Goal: Task Accomplishment & Management: Manage account settings

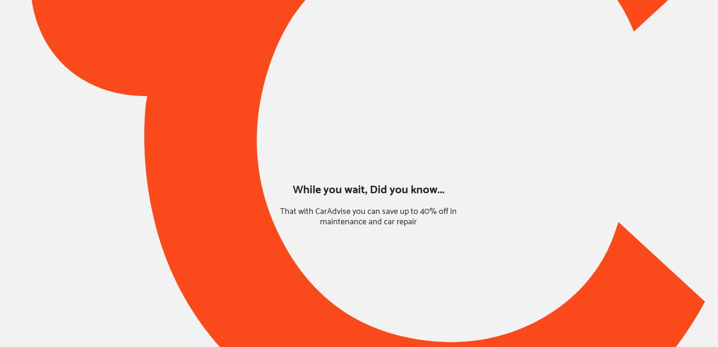
type input "*****"
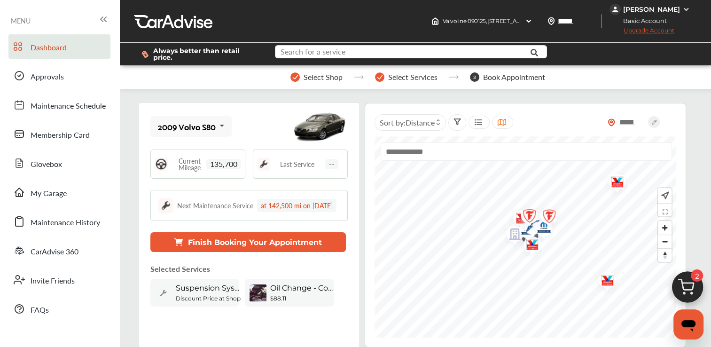
click at [413, 55] on input "text" at bounding box center [403, 53] width 254 height 15
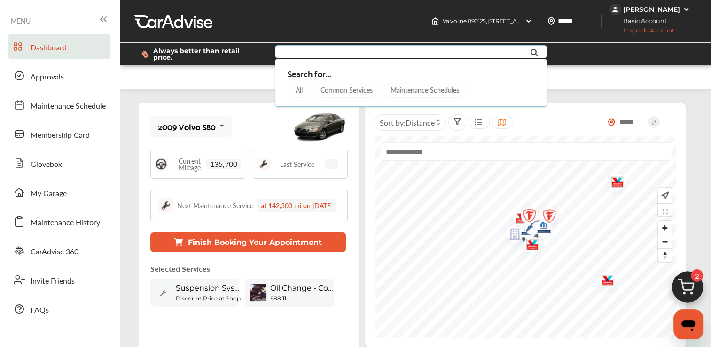
click at [368, 88] on div "Common Services" at bounding box center [347, 90] width 68 height 15
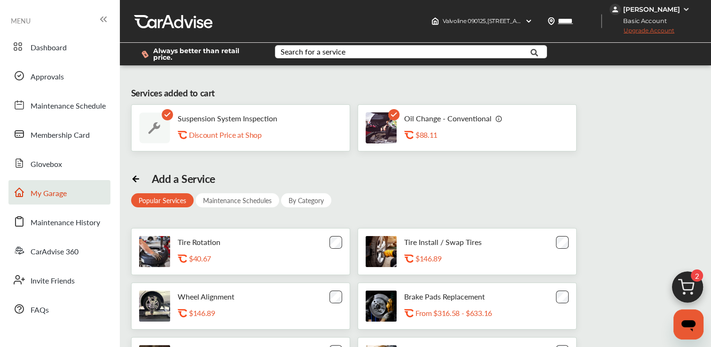
click at [54, 200] on link "My Garage" at bounding box center [59, 192] width 102 height 24
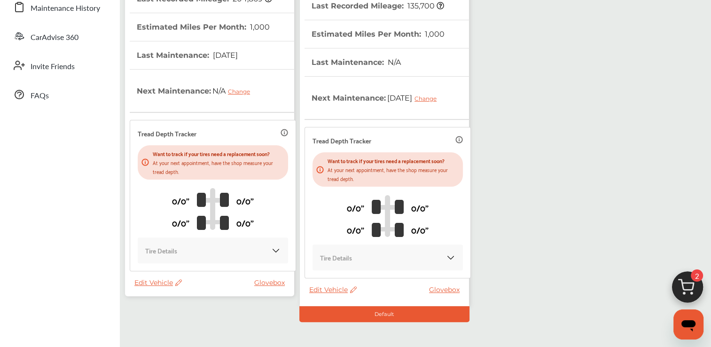
scroll to position [216, 0]
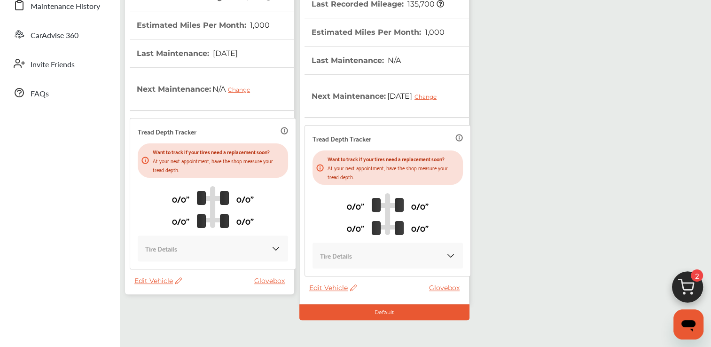
click at [146, 276] on span "Edit Vehicle" at bounding box center [157, 280] width 47 height 8
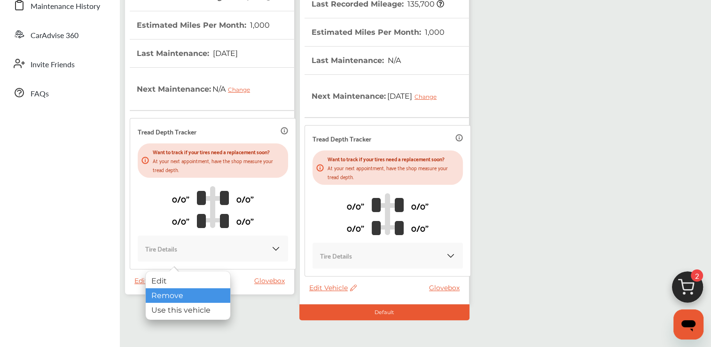
click at [175, 296] on div "Remove" at bounding box center [188, 295] width 85 height 15
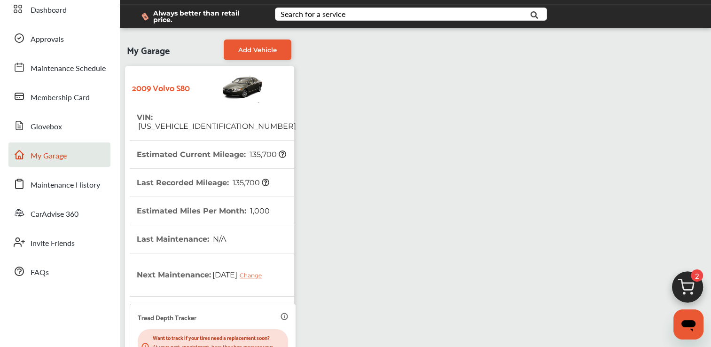
scroll to position [35, 0]
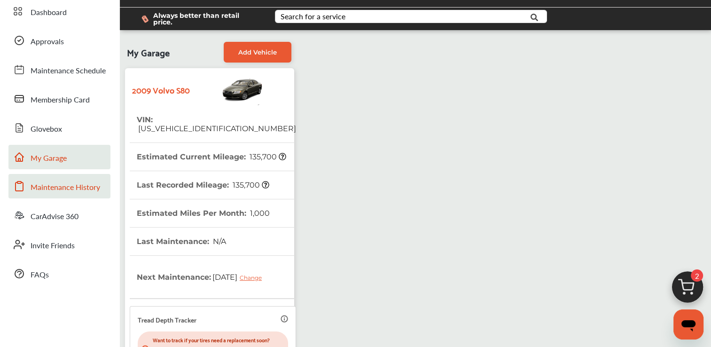
click at [102, 183] on link "Maintenance History" at bounding box center [59, 186] width 102 height 24
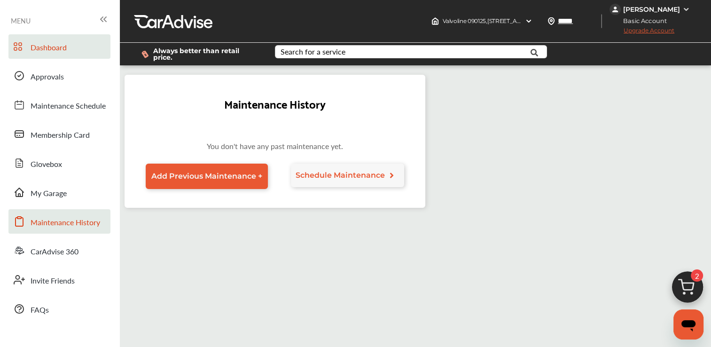
click at [83, 48] on link "Dashboard" at bounding box center [59, 46] width 102 height 24
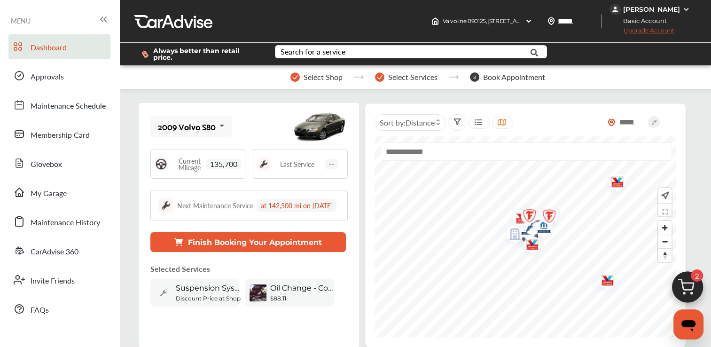
click at [156, 29] on div "Valvoline 090125 , [STREET_ADDRESS][GEOGRAPHIC_DATA] 090125 [STREET_ADDRESS] Ch…" at bounding box center [415, 21] width 591 height 43
